Goal: Use online tool/utility: Utilize a website feature to perform a specific function

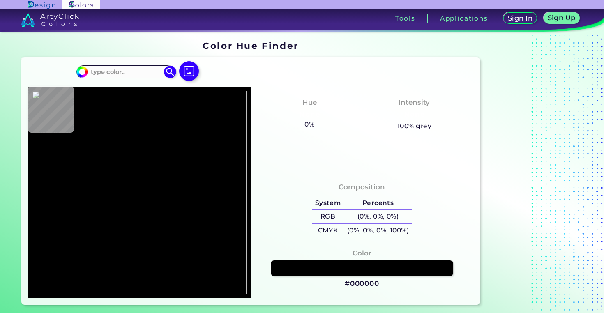
type input "#000000"
type input "#7c7d7f"
type input "#7C7D7F"
type input "#54787f"
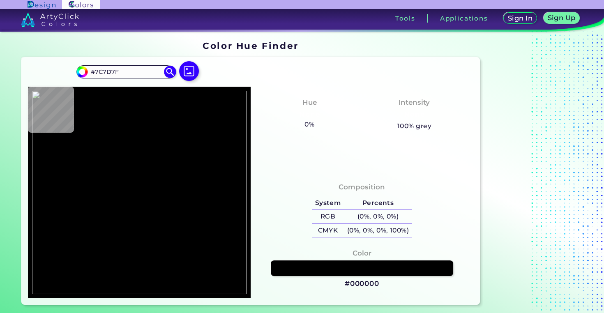
type input "#54787F"
type input "#1e4d57"
type input "#1E4D57"
type input "#1a4950"
type input "#1A4950"
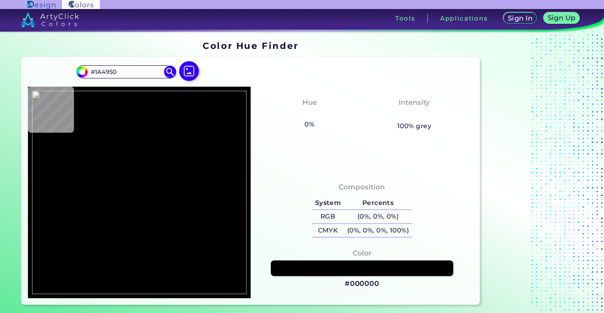
type input "#1b4a52"
type input "#1B4A52"
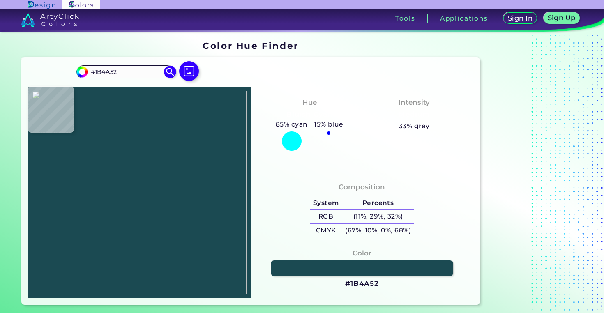
type input "#194850"
type input "#184950"
type input "#1a464f"
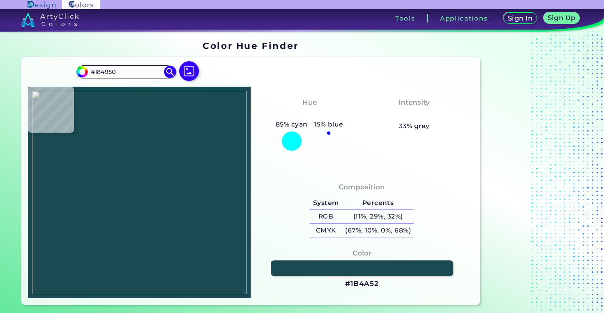
type input "#1A464F"
type input "#1c4851"
type input "#1C4851"
type input "#1a464f"
type input "#1A464F"
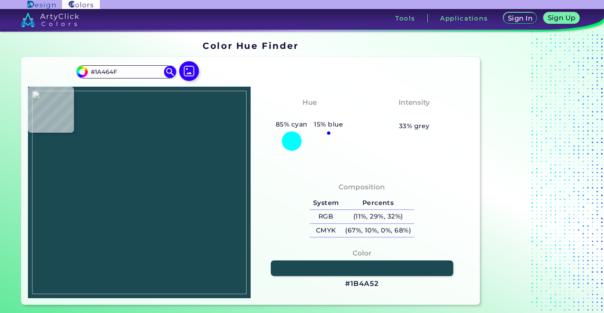
type input "#234f57"
type input "#234F57"
type input "#1c484f"
type input "#1C484F"
type input "#1e4b51"
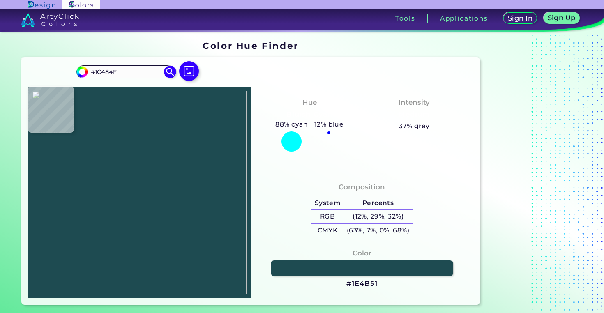
type input "#1E4B51"
type input "#1b4a52"
type input "#1B4A52"
type input "#22525c"
type input "#22525C"
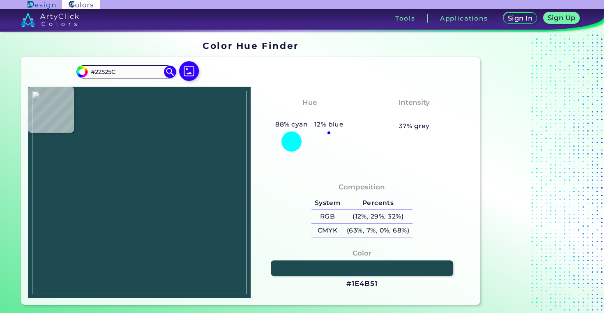
type input "#24505c"
type input "#24505C"
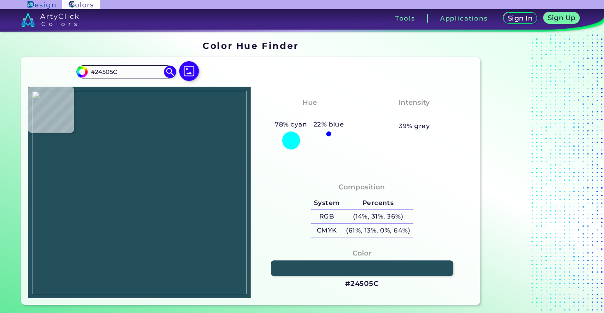
type input "#1f4b56"
type input "#1F4B56"
type input "#25535e"
type input "#25535E"
type input "#22515e"
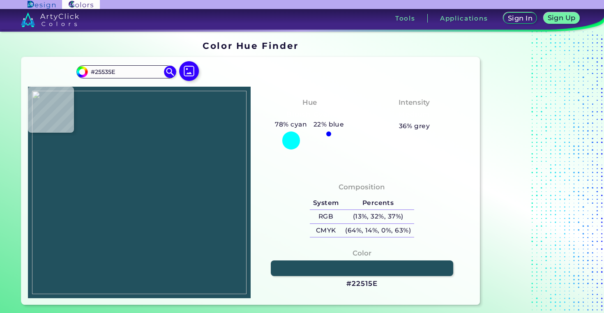
type input "#22515E"
type input "#1c4b58"
type input "#1C4B58"
type input "#20505c"
type input "#20505C"
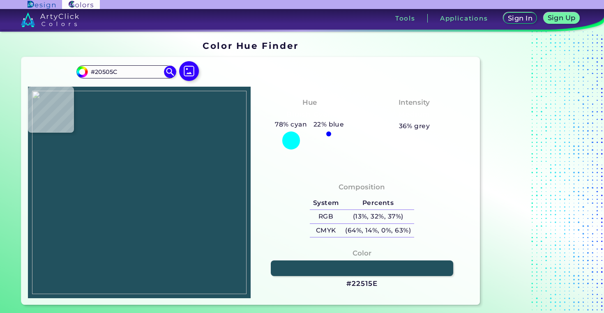
type input "#184854"
type input "#1e4e5b"
type input "#1E4E5B"
type input "#21515e"
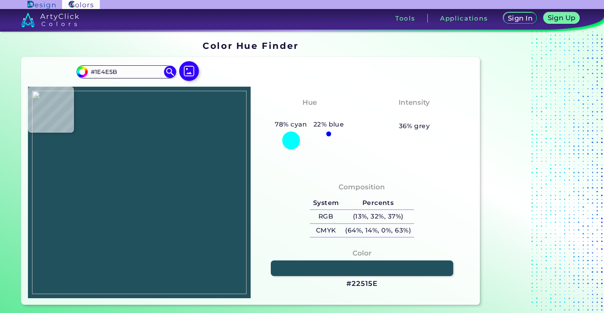
type input "#21515E"
type input "#245561"
type input "#1e4f5b"
type input "#1E4F5B"
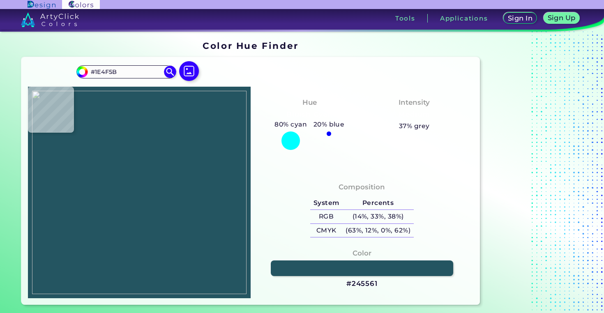
type input "#1c505b"
type input "#1C505B"
type input "#1b4f5a"
type input "#1B4F5A"
type input "#134652"
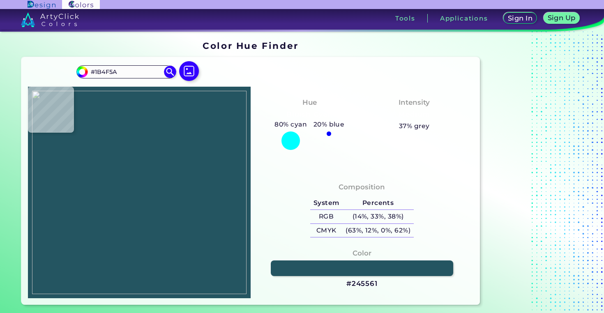
type input "#134652"
type input "#154853"
type input "#225561"
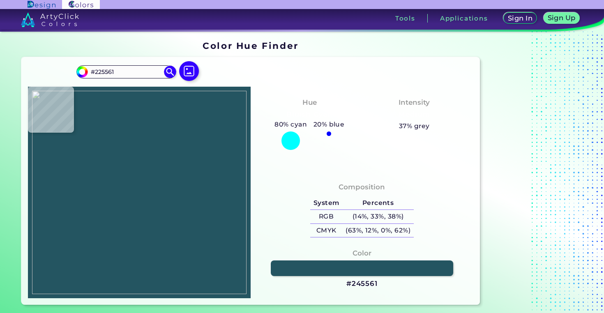
type input "#215360"
type input "#215662"
type input "#164e59"
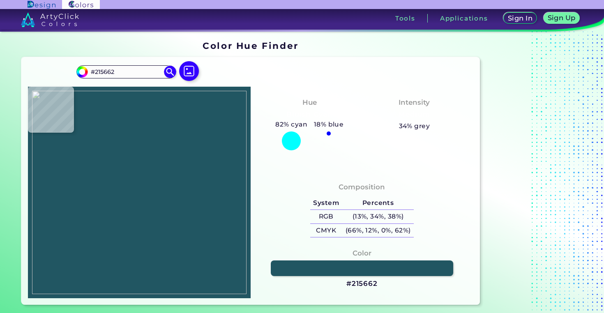
type input "#164E59"
type input "#1b535e"
type input "#1B535E"
type input "#124653"
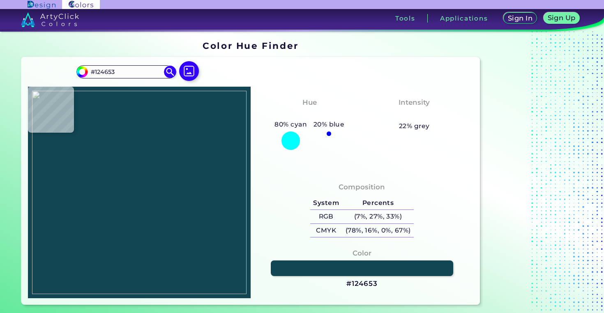
type input "#0f404e"
type input "#0F404E"
type input "#104451"
type input "#1c5560"
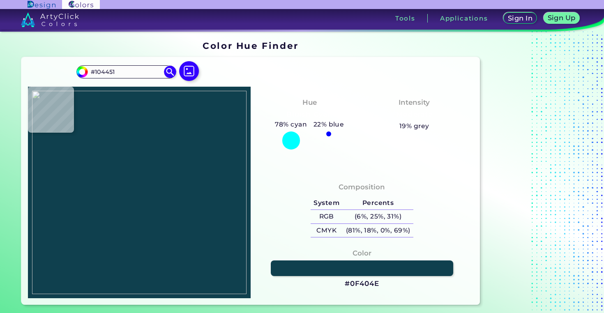
type input "#1C5560"
type input "#134c57"
type input "#134C57"
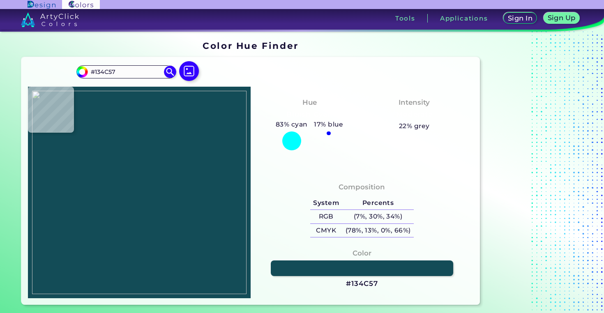
type input "#1c5560"
type input "#1C5560"
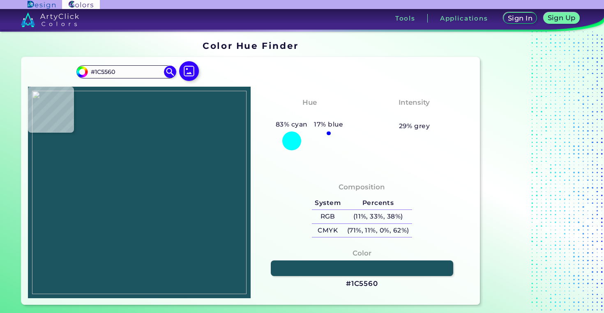
type input "#225b66"
type input "#225B66"
type input "#134a54"
type input "#134A54"
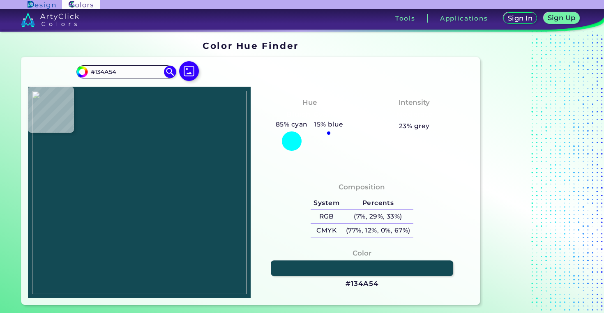
type input "#164b57"
type input "#164B57"
type input "#1b4f5b"
type input "#1B4F5B"
type input "#235461"
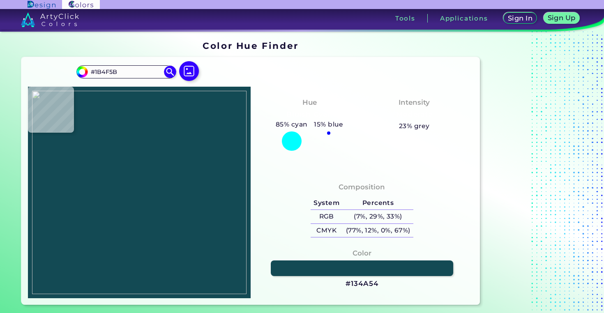
type input "#235461"
type input "#1f5360"
type input "#1F5360"
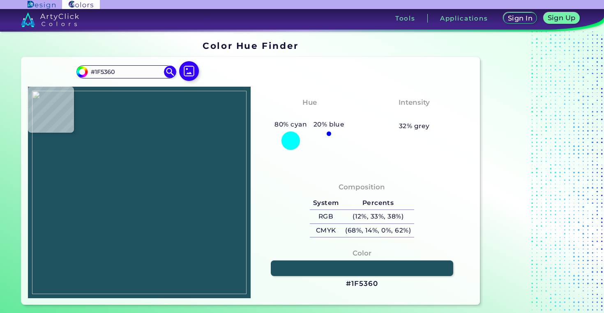
type input "#19515c"
type input "#19515C"
type input "#205661"
type input "#1b515d"
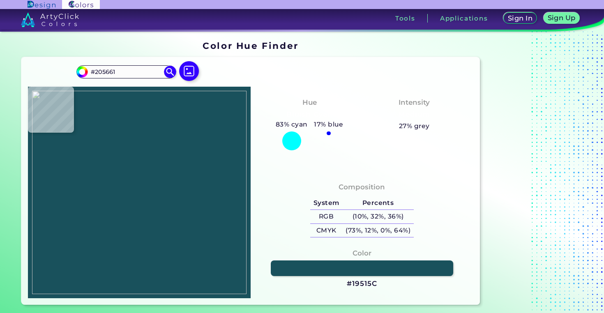
type input "#1B515D"
type input "#225461"
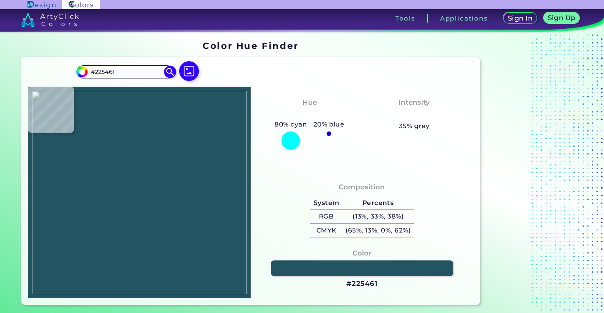
type input "#0f404e"
type input "#0F404E"
type input "#1b4f5b"
click at [173, 186] on img at bounding box center [139, 193] width 215 height 204
click at [128, 71] on input "#1B4F5B" at bounding box center [126, 71] width 76 height 11
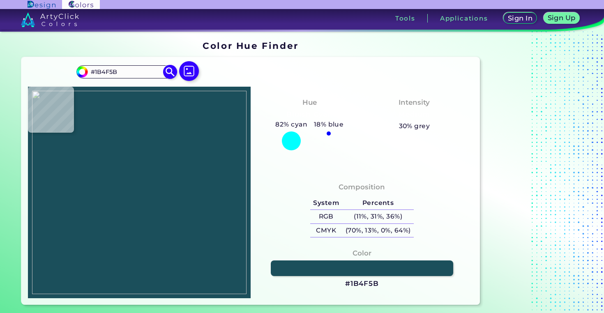
click at [128, 71] on input "#1B4F5B" at bounding box center [126, 71] width 76 height 11
type input "#"
click at [159, 179] on img at bounding box center [139, 193] width 215 height 204
type input "#1d4850"
type input "#1D4850"
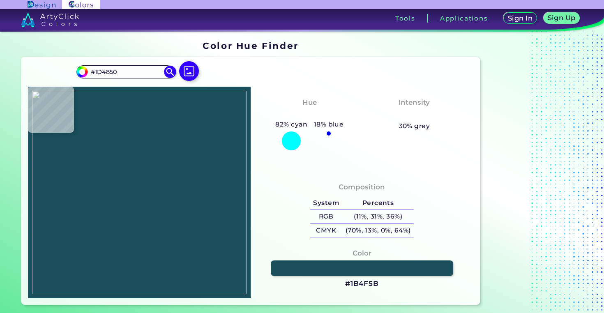
type input "#26525b"
type input "#26525B"
type input "#235057"
type input "#224c54"
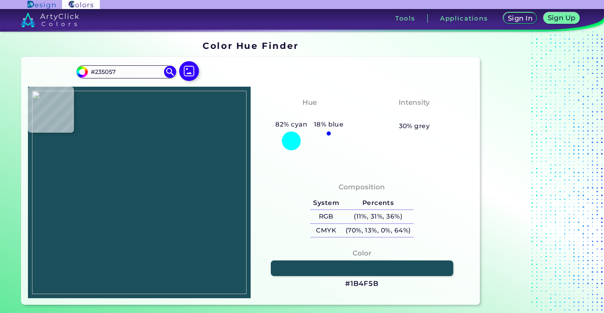
type input "#224C54"
type input "#214c54"
type input "#214C54"
type input "#245460"
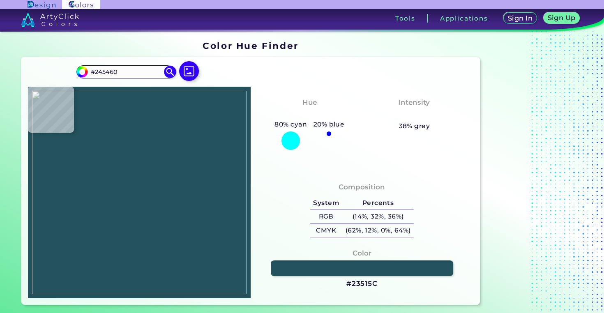
type input "#22515e"
type input "#22515E"
type input "#25555f"
type input "#25555F"
type input "#1c4852"
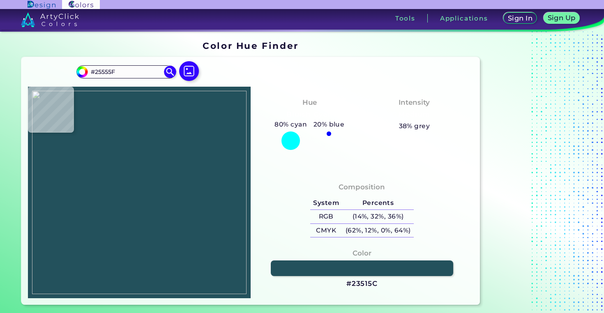
type input "#1C4852"
type input "#214c58"
type input "#214C58"
type input "#1f4e58"
type input "#1F4E58"
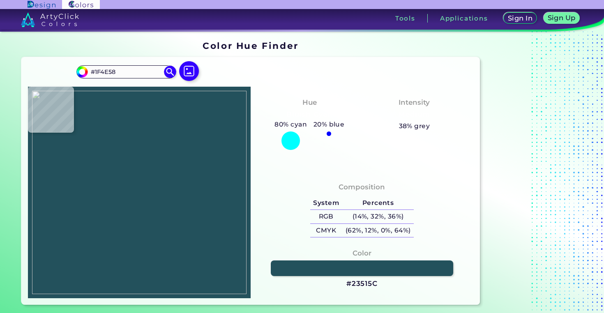
type input "#1f4f59"
type input "#1F4F59"
type input "#23505c"
type input "#23505C"
type input "#1b4955"
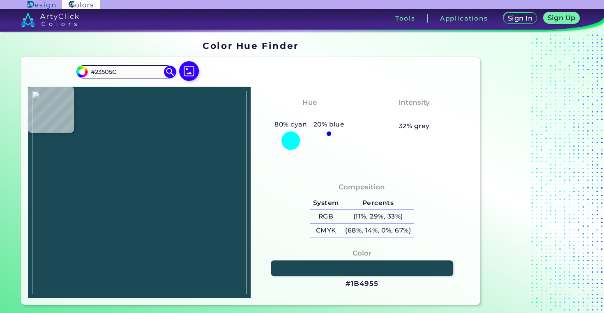
type input "#1B4955"
type input "#204f59"
type input "#204F59"
type input "#265560"
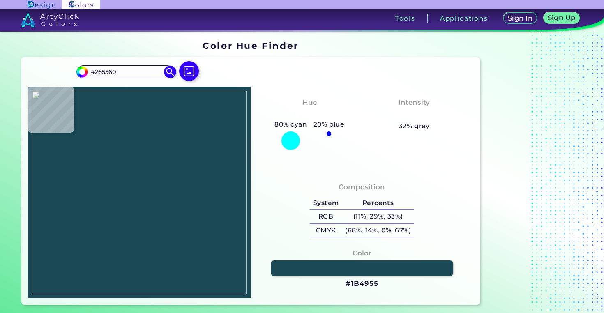
type input "#23525c"
type input "#23525C"
type input "#285761"
type input "#22515c"
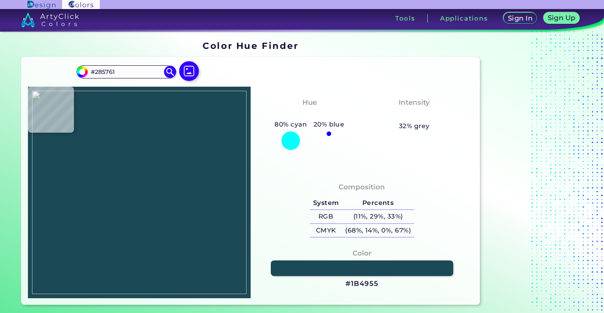
type input "#22515C"
type input "#1b4b55"
type input "#1B4B55"
type input "#25535e"
type input "#25535E"
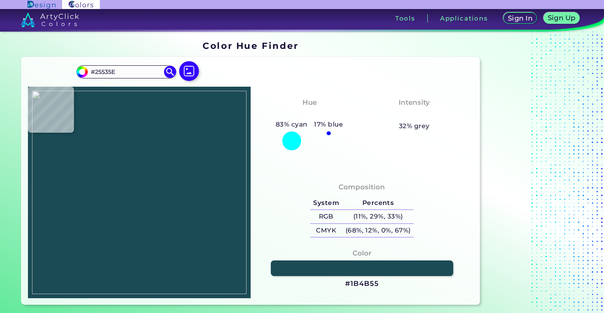
type input "#1e4d57"
type input "#1E4D57"
type input "#1f4f5a"
type input "#1F4F5A"
type input "#1f4f57"
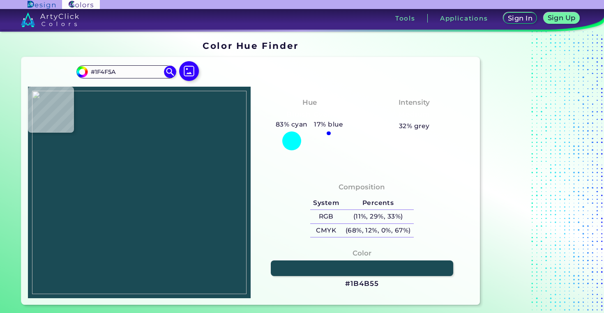
type input "#1F4F57"
type input "#1e4f57"
type input "#1E4F57"
type input "#20505b"
type input "#20505B"
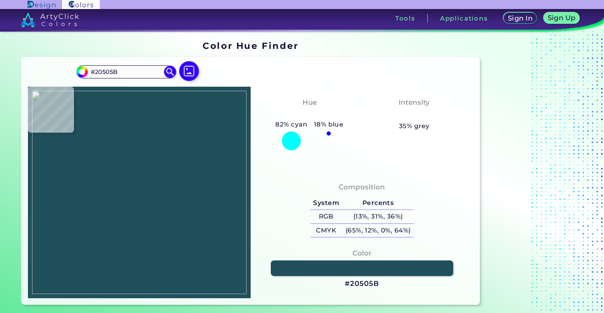
type input "#25555f"
type input "#25555F"
type input "#22505d"
type input "#22505D"
type input "#255461"
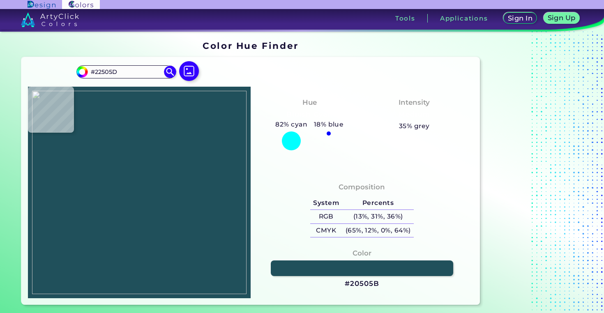
type input "#255461"
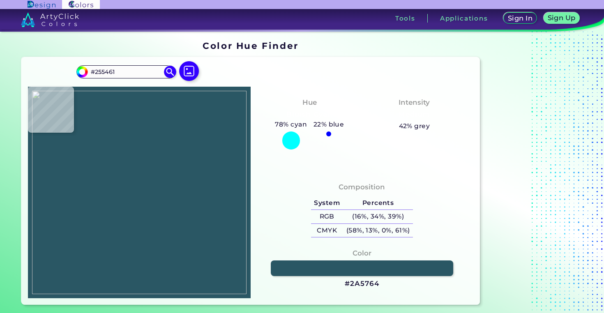
type input "#2a5764"
type input "#2A5764"
type input "#23515e"
type input "#23515E"
type input "#1f4d5a"
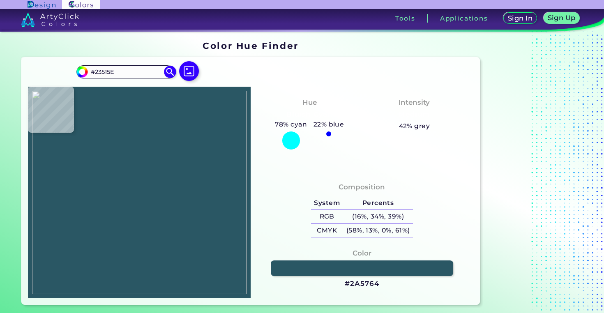
type input "#1F4D5A"
type input "#1b4a57"
type input "#1B4A57"
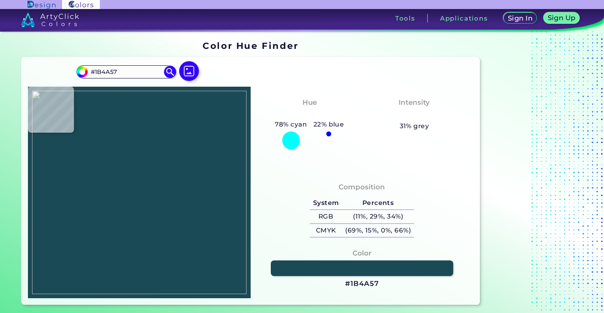
type input "#1f4d5a"
type input "#1F4D5A"
type input "#23515e"
type input "#23515E"
type input "#2a5764"
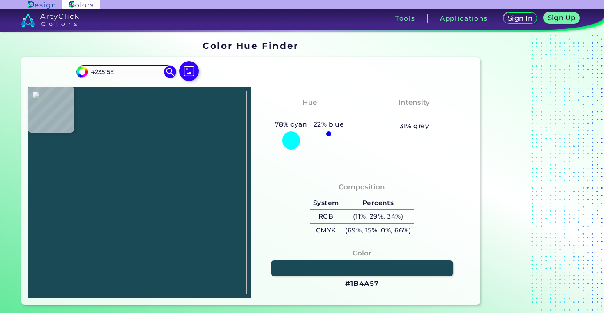
type input "#2A5764"
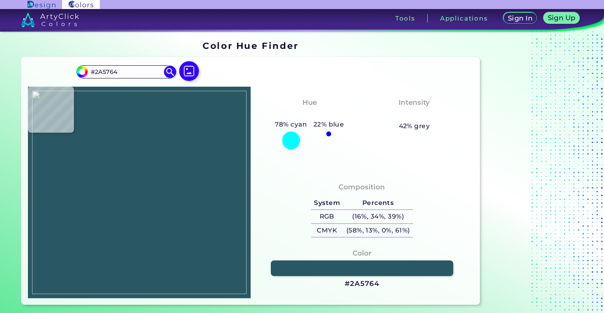
type input "#265662"
type input "#1f4d5a"
type input "#1F4D5A"
type input "#1b4a57"
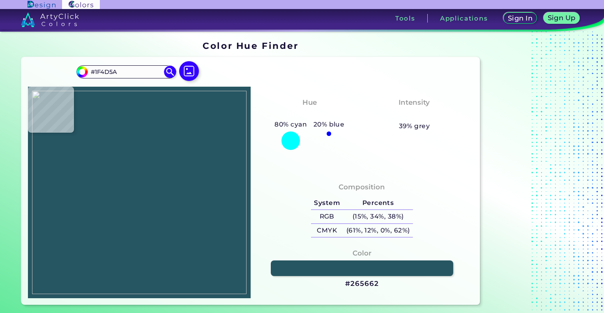
type input "#1B4A57"
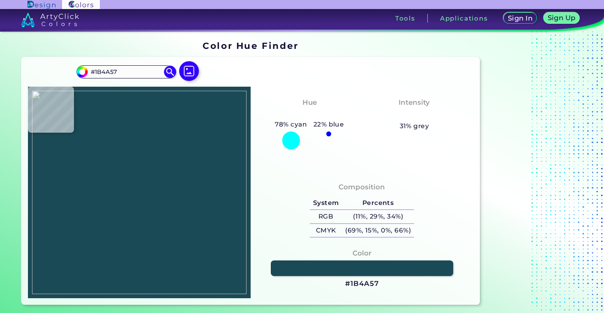
type input "#214e5a"
type input "#214E5A"
click at [171, 183] on img at bounding box center [139, 193] width 215 height 204
click at [127, 69] on input "#214E5A" at bounding box center [126, 71] width 76 height 11
